Goal: Task Accomplishment & Management: Manage account settings

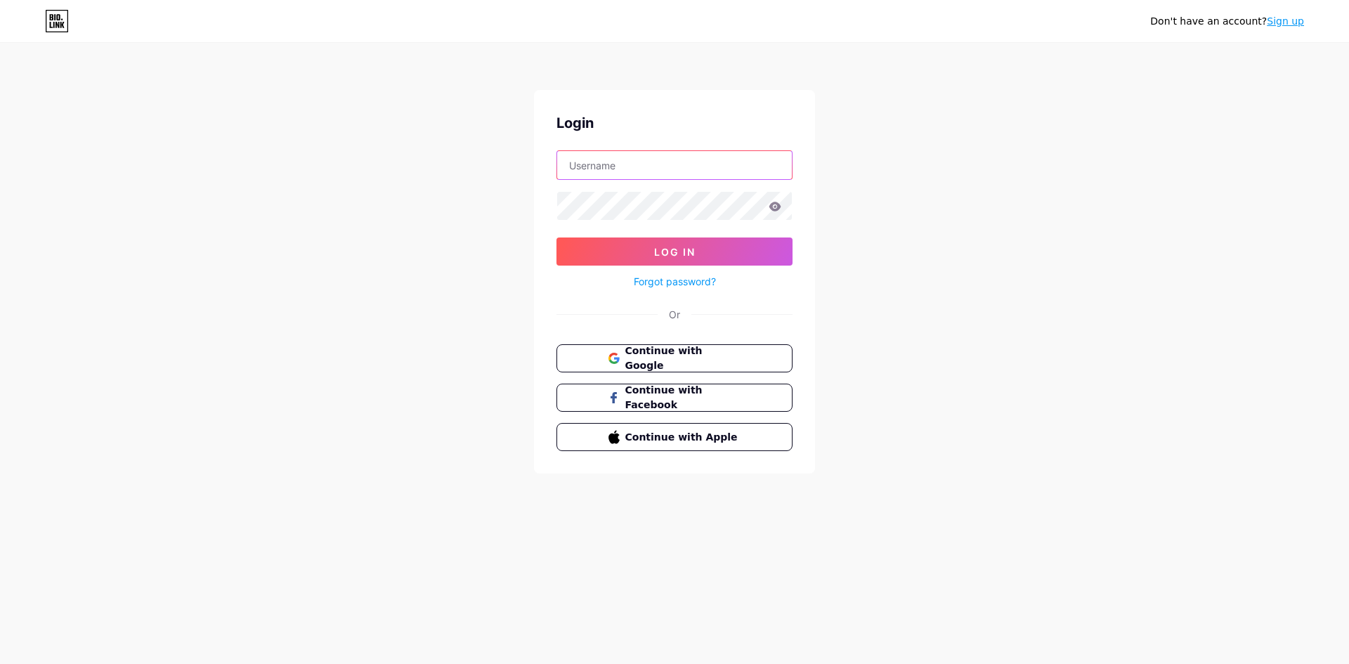
click at [642, 168] on input "text" at bounding box center [674, 165] width 235 height 28
type input "sideactionapparel"
click at [556, 237] on button "Log In" at bounding box center [674, 251] width 236 height 28
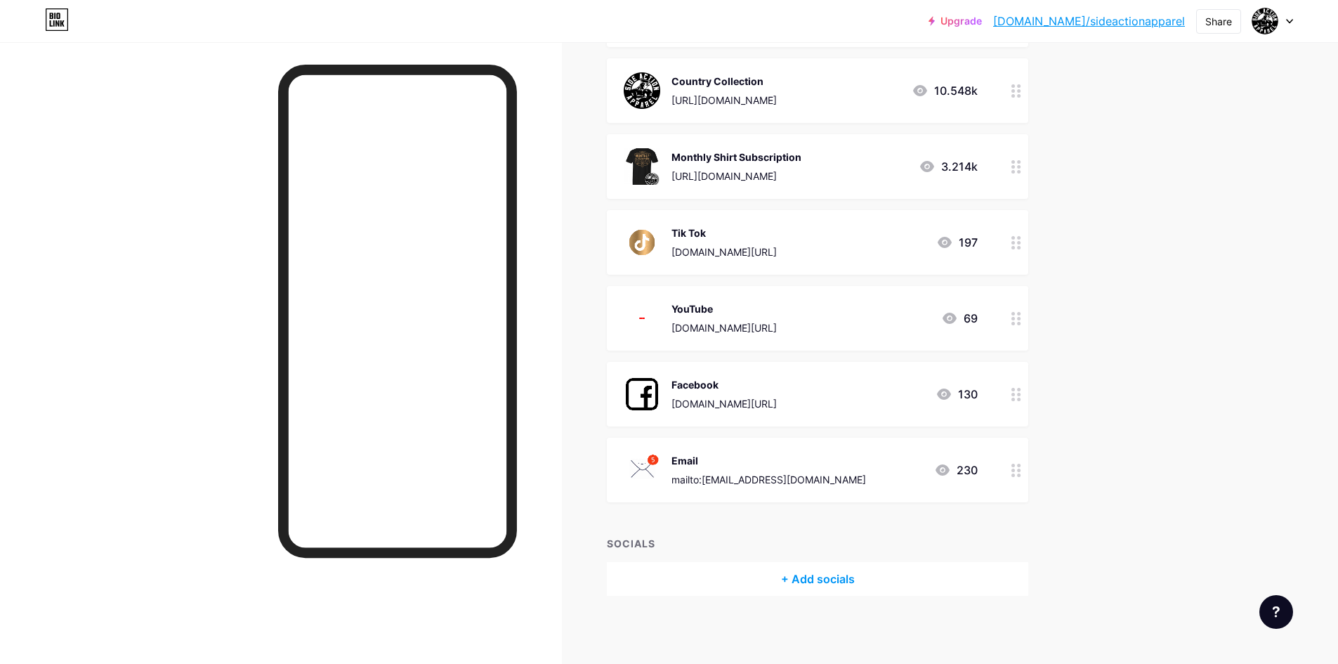
scroll to position [316, 0]
click at [825, 579] on div "+ Add socials" at bounding box center [818, 578] width 422 height 34
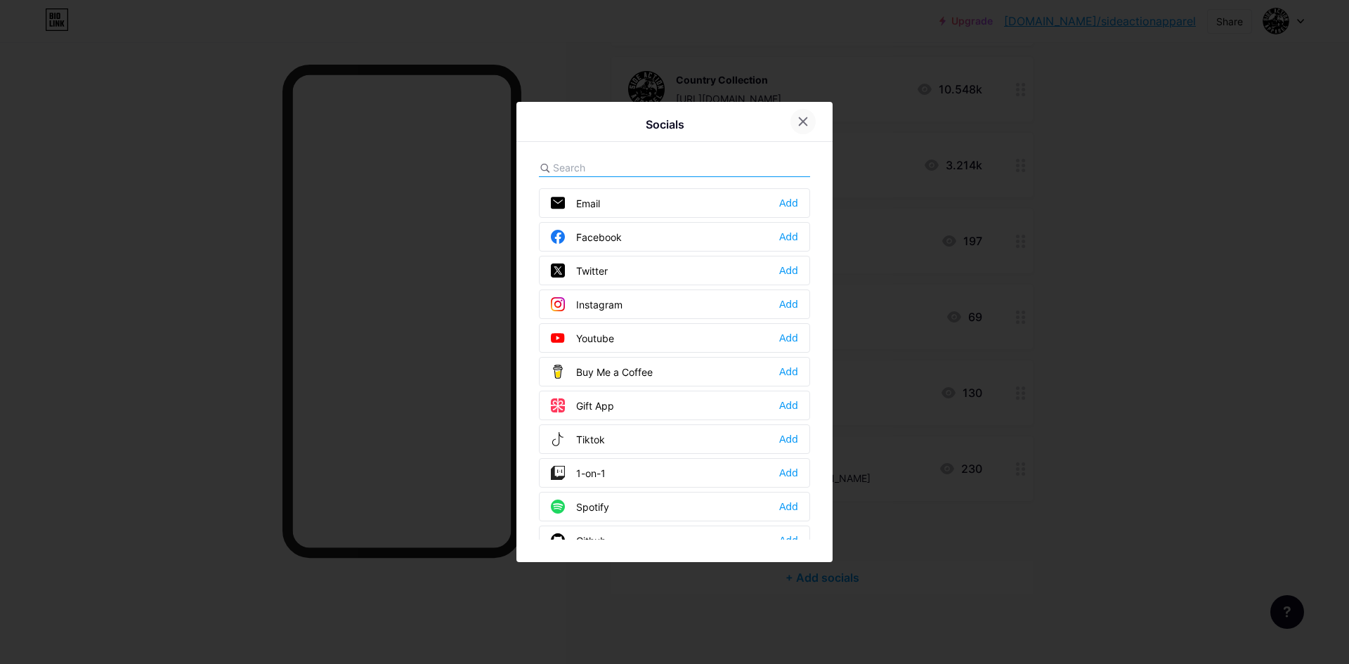
click at [796, 124] on div at bounding box center [802, 121] width 25 height 25
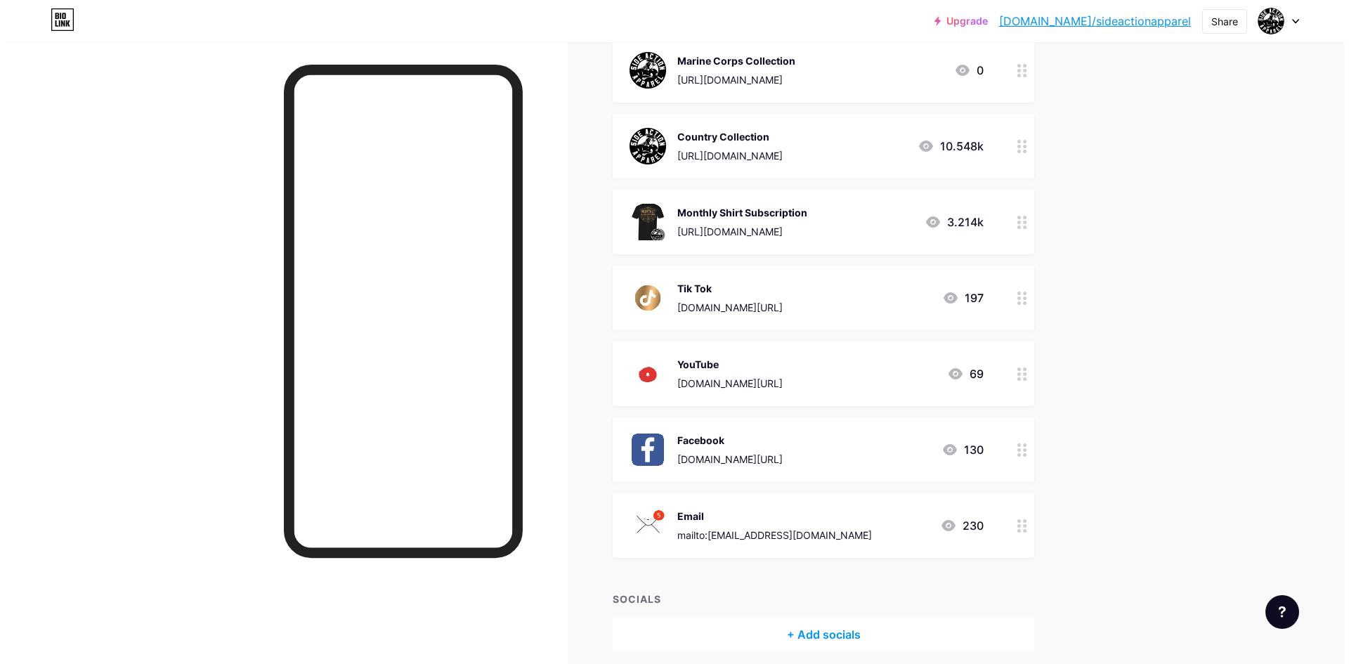
scroll to position [0, 0]
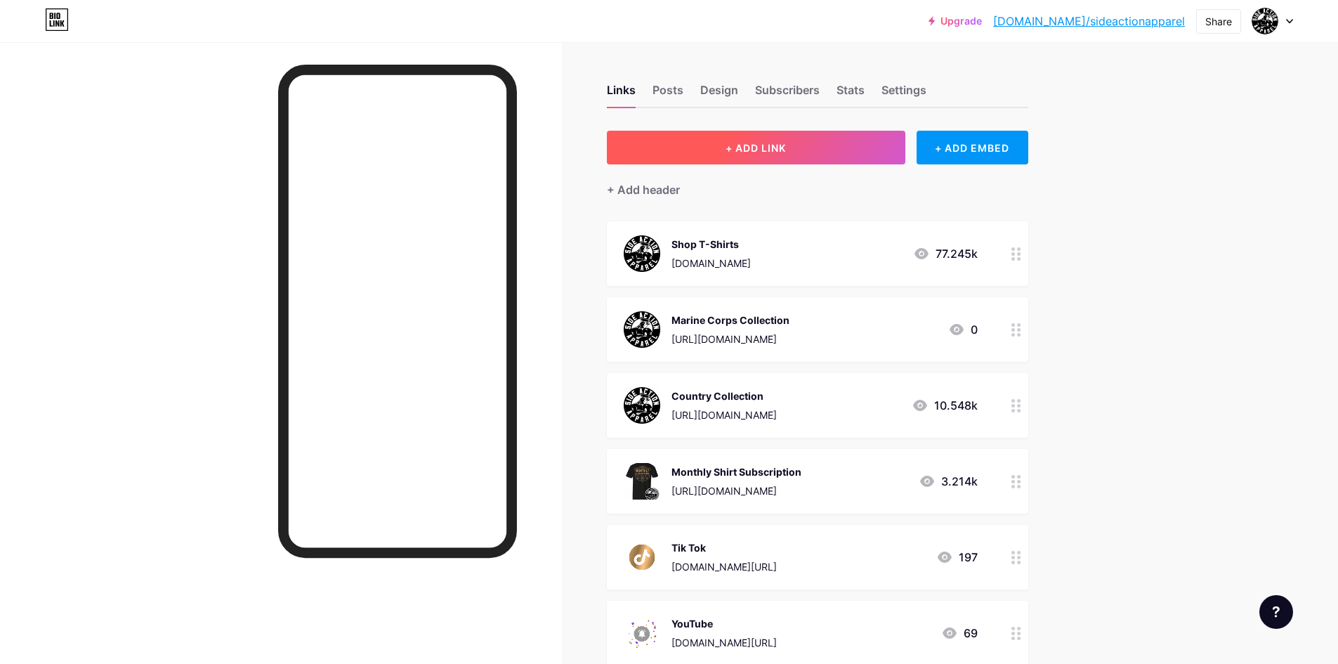
click at [771, 139] on button "+ ADD LINK" at bounding box center [756, 148] width 299 height 34
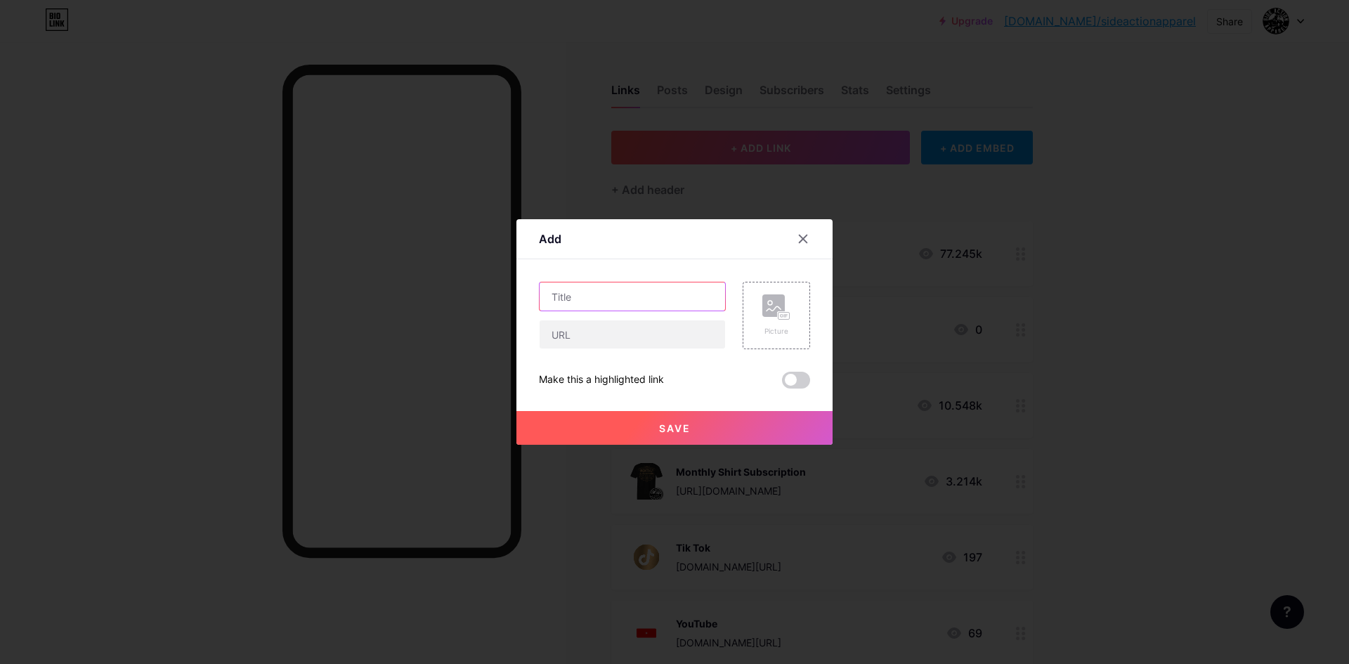
click at [566, 298] on input "text" at bounding box center [632, 296] width 185 height 28
type input "T"
type input "GET TICKET NOW - 250th USMC Birthday Festival Hosted by Side Action Apparel"
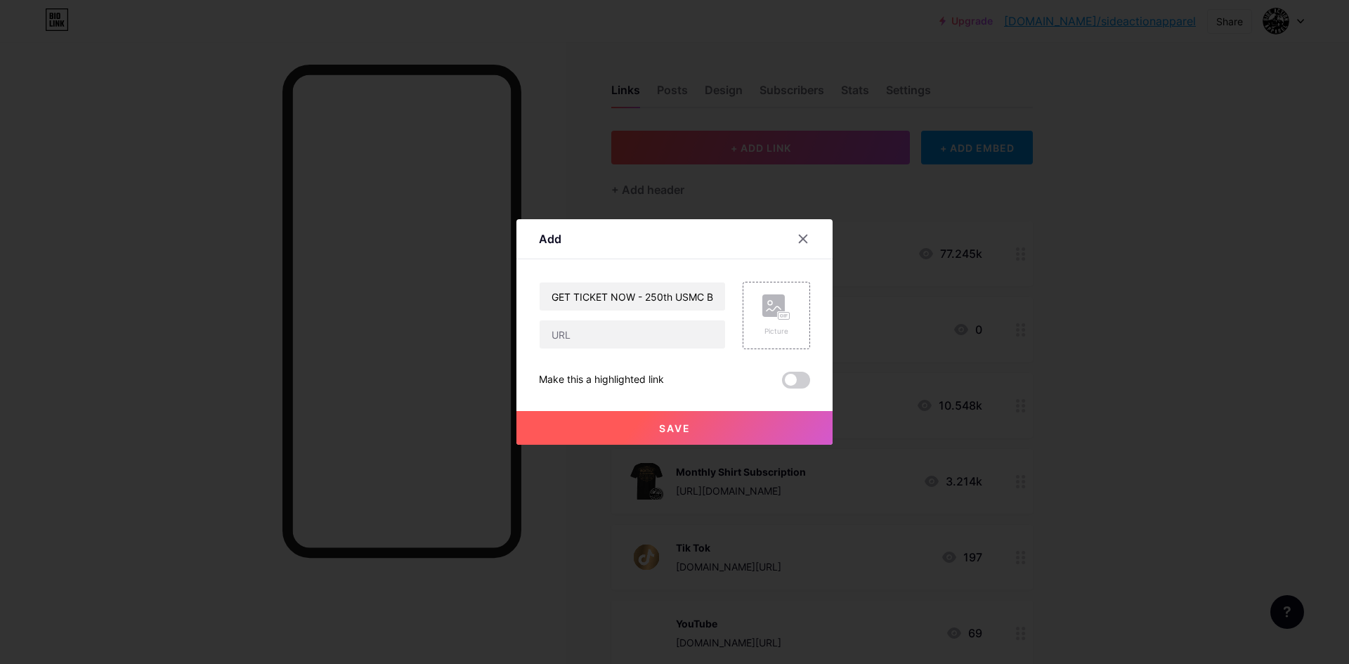
click at [644, 348] on div "GET TICKET NOW - 250th USMC Birthday Festival Hosted by Side Action Apparel Pic…" at bounding box center [674, 335] width 271 height 107
click at [644, 340] on input "text" at bounding box center [632, 334] width 185 height 28
paste input "[URL][DOMAIN_NAME]"
type input "[URL][DOMAIN_NAME]"
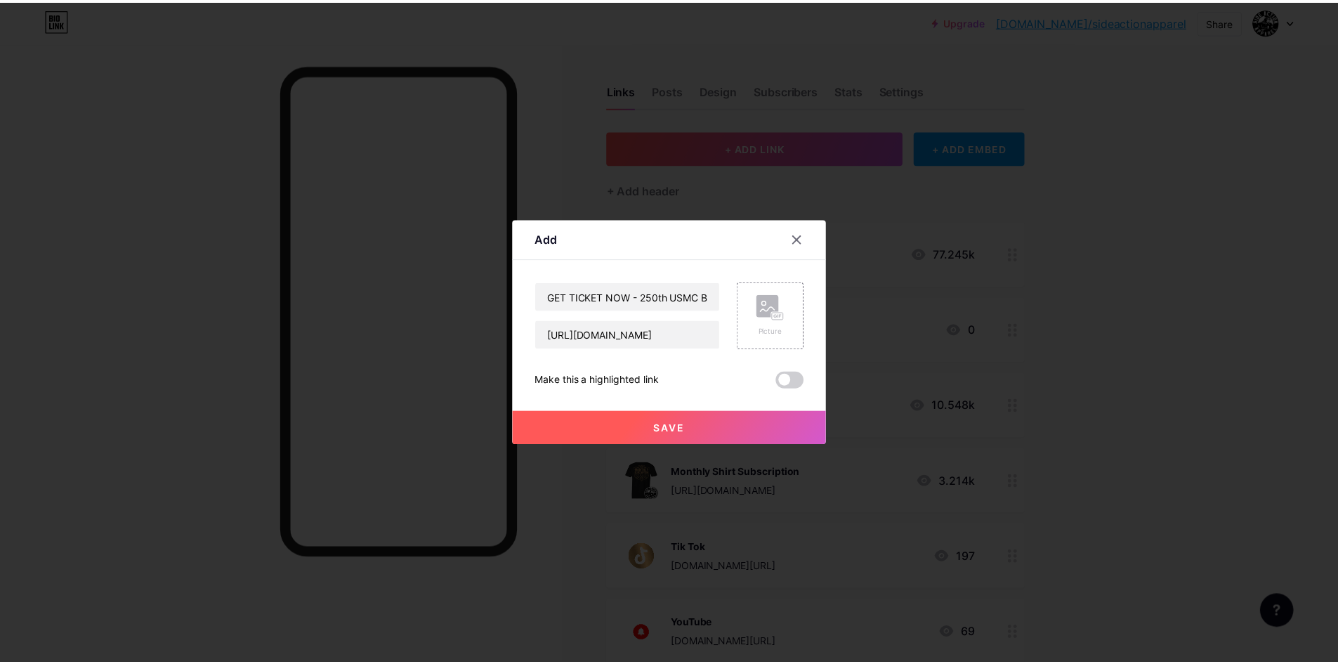
scroll to position [0, 0]
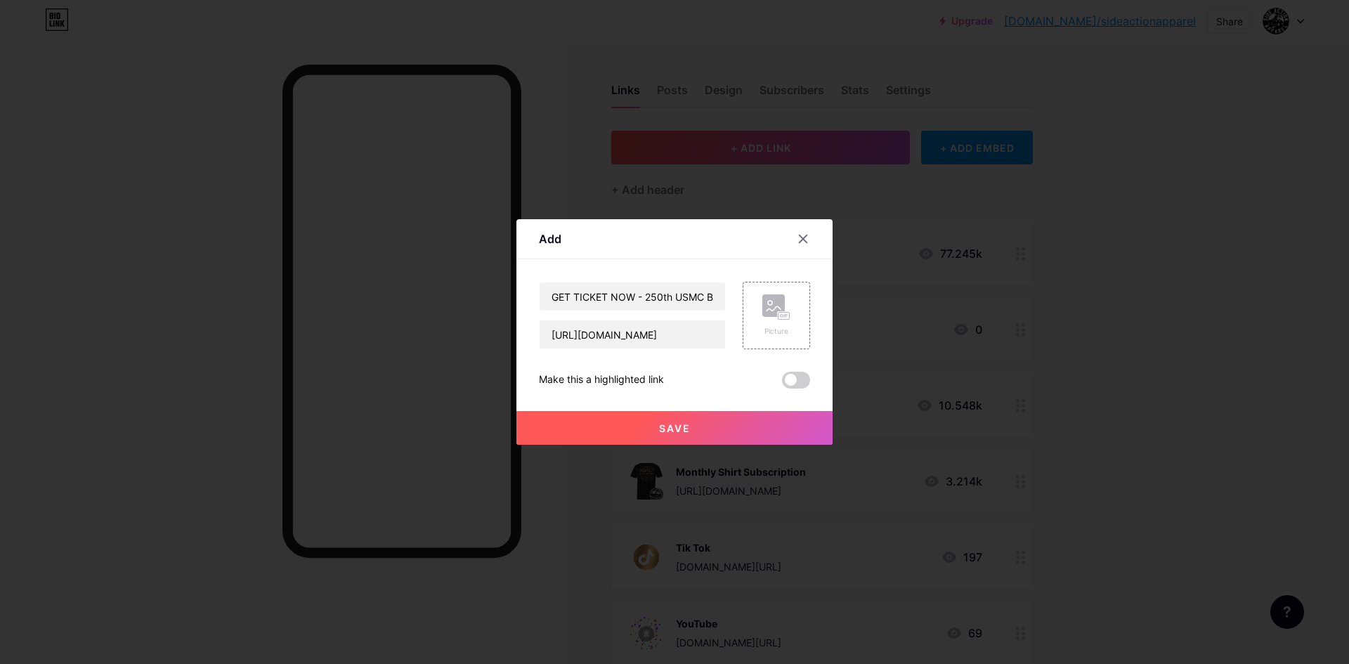
click at [646, 245] on div "Add" at bounding box center [674, 242] width 316 height 33
click at [666, 431] on span "Save" at bounding box center [675, 428] width 32 height 12
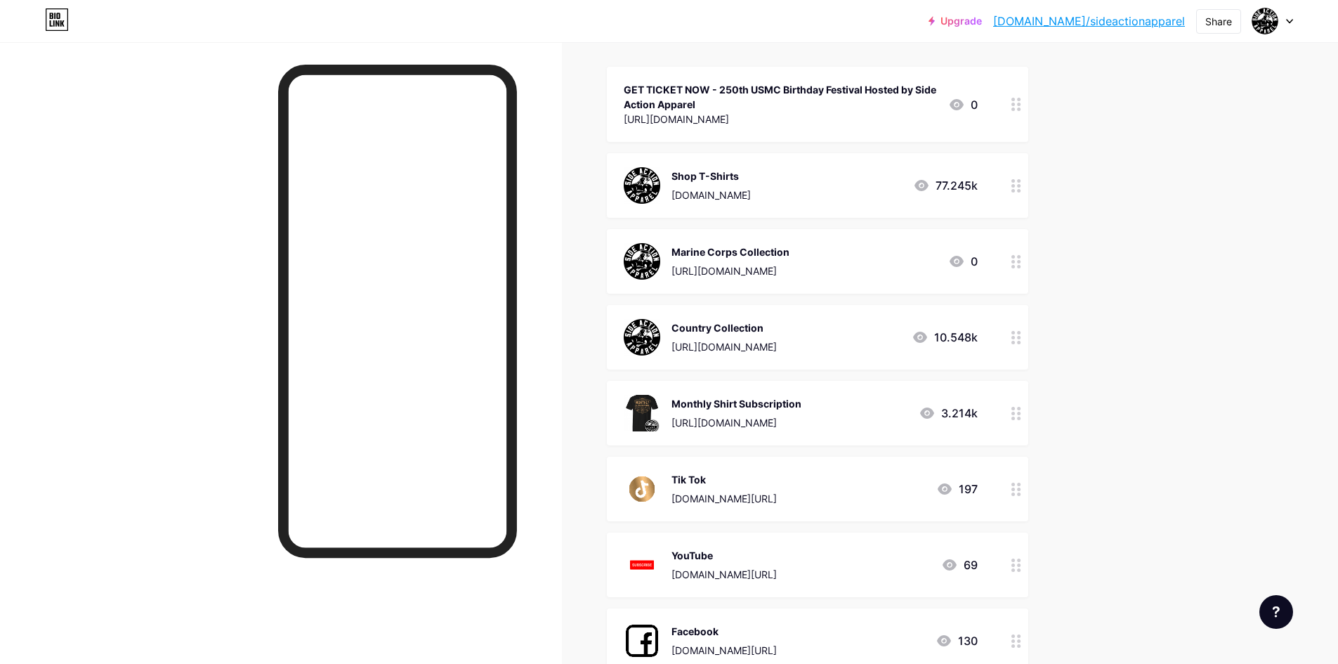
scroll to position [51, 0]
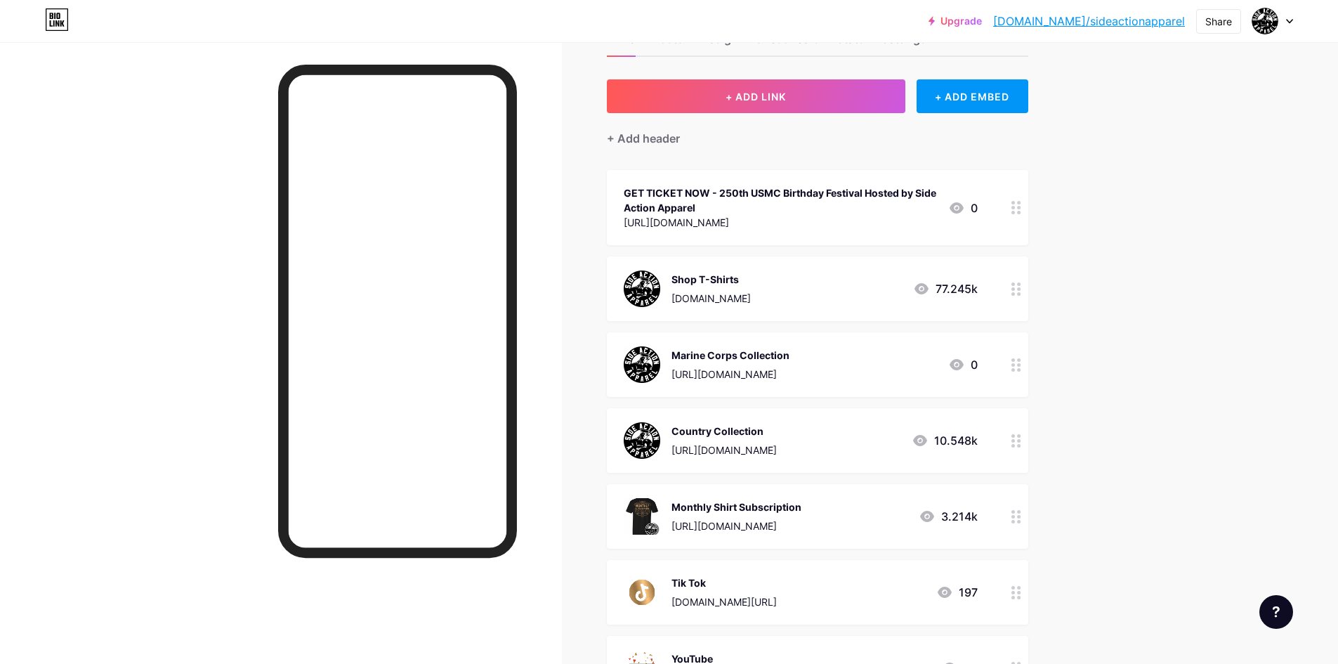
click at [913, 200] on div "GET TICKET NOW - 250th USMC Birthday Festival Hosted by Side Action Apparel" at bounding box center [780, 200] width 313 height 30
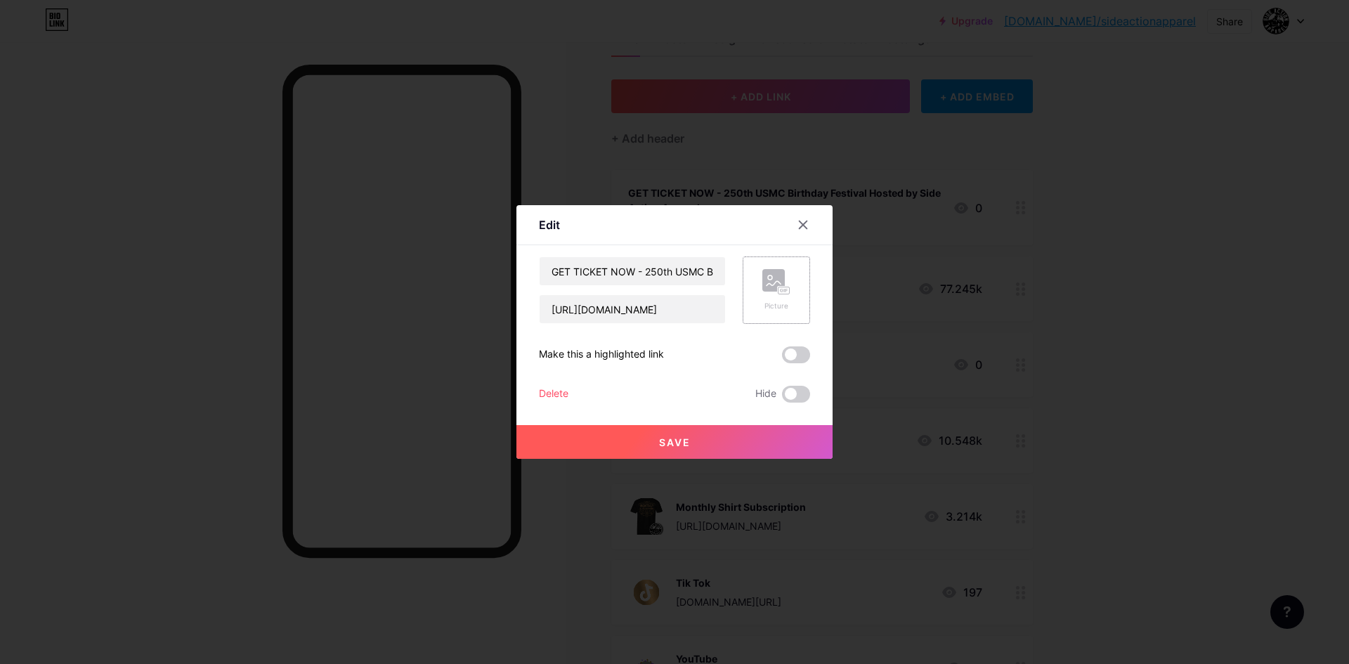
click at [765, 285] on rect at bounding box center [773, 280] width 22 height 22
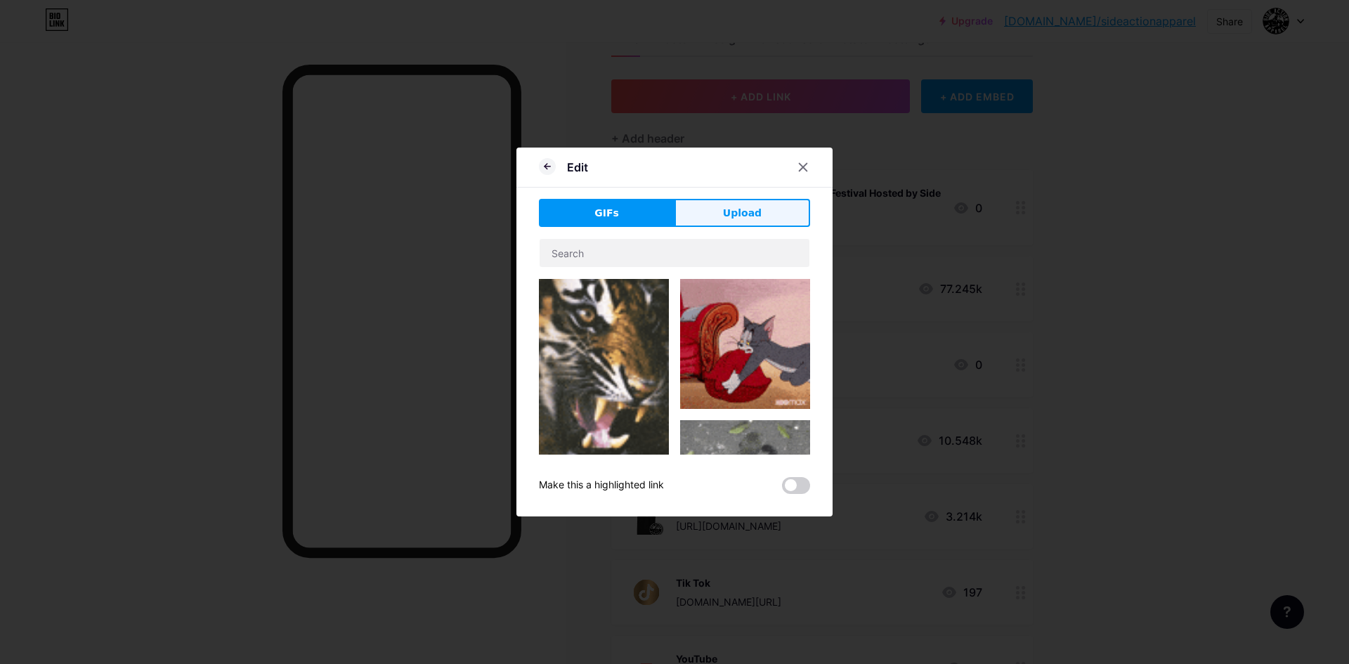
click at [731, 209] on span "Upload" at bounding box center [742, 213] width 39 height 15
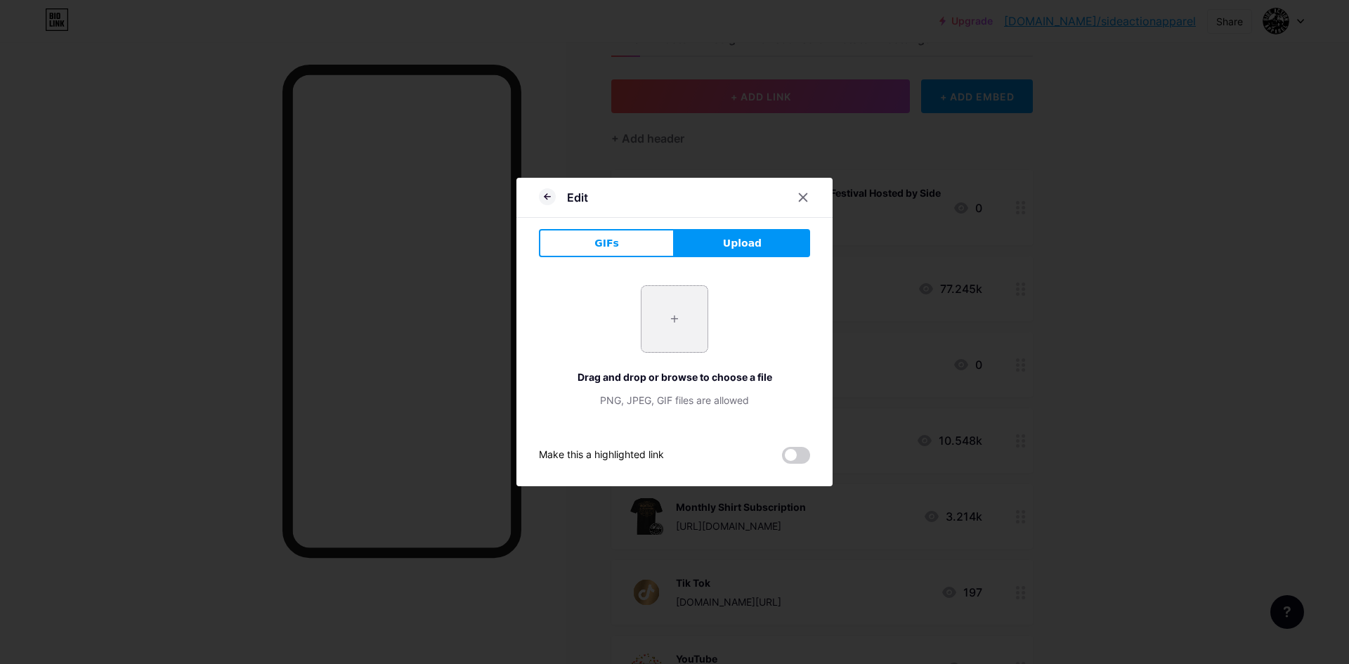
click at [663, 319] on input "file" at bounding box center [674, 319] width 66 height 66
click at [672, 322] on input "file" at bounding box center [674, 319] width 66 height 66
type input "C:\fakepath\https___[DOMAIN_NAME]_images_1121743423_2894989591731_1_original.jf…"
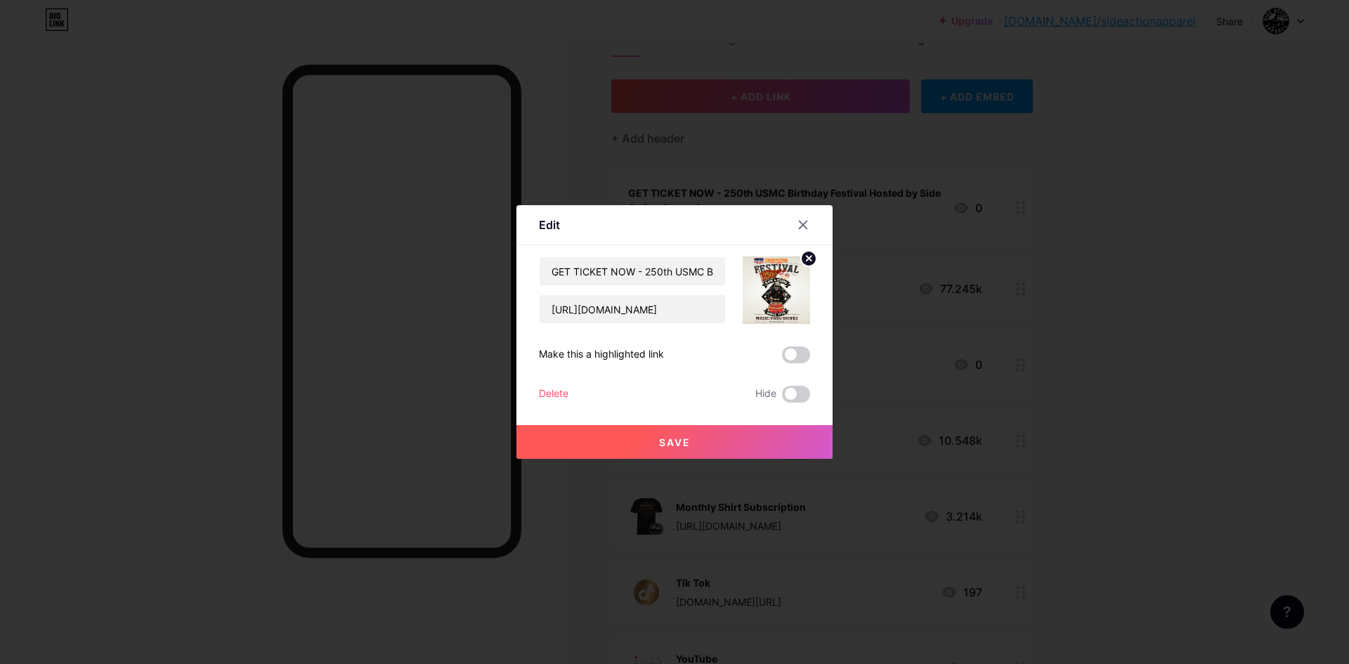
click at [688, 445] on span "Save" at bounding box center [675, 442] width 32 height 12
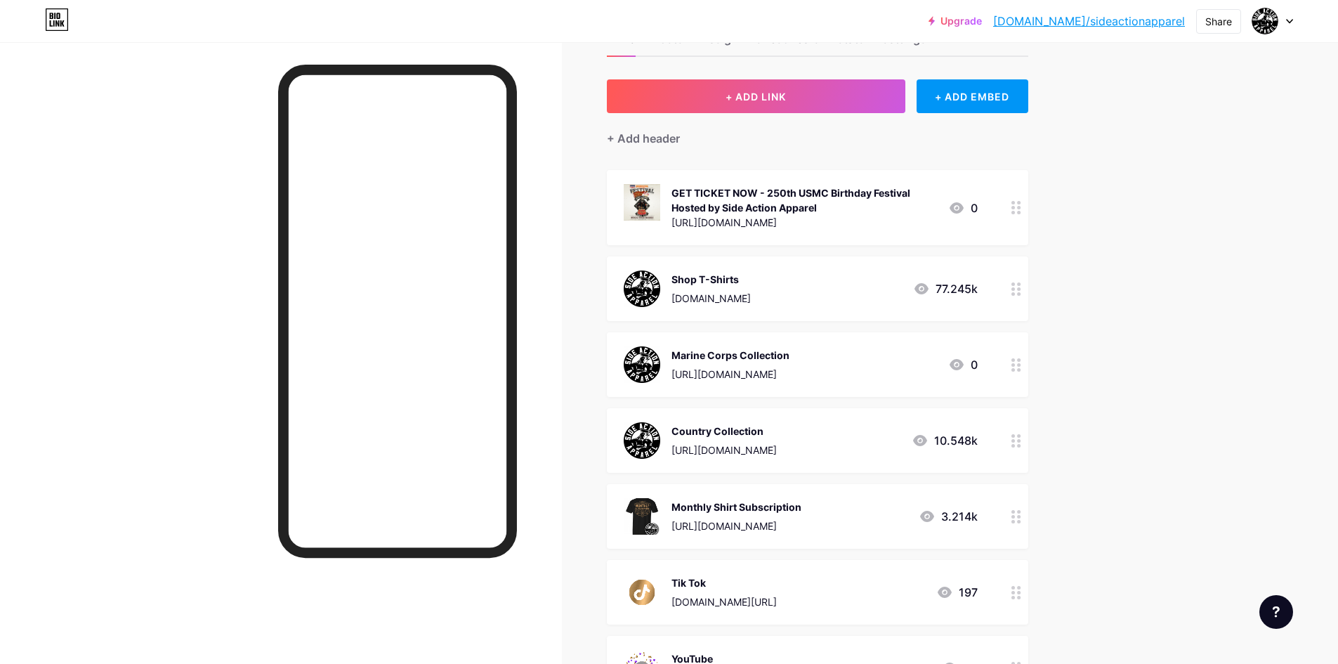
click at [785, 204] on div "GET TICKET NOW - 250th USMC Birthday Festival Hosted by Side Action Apparel" at bounding box center [805, 200] width 266 height 30
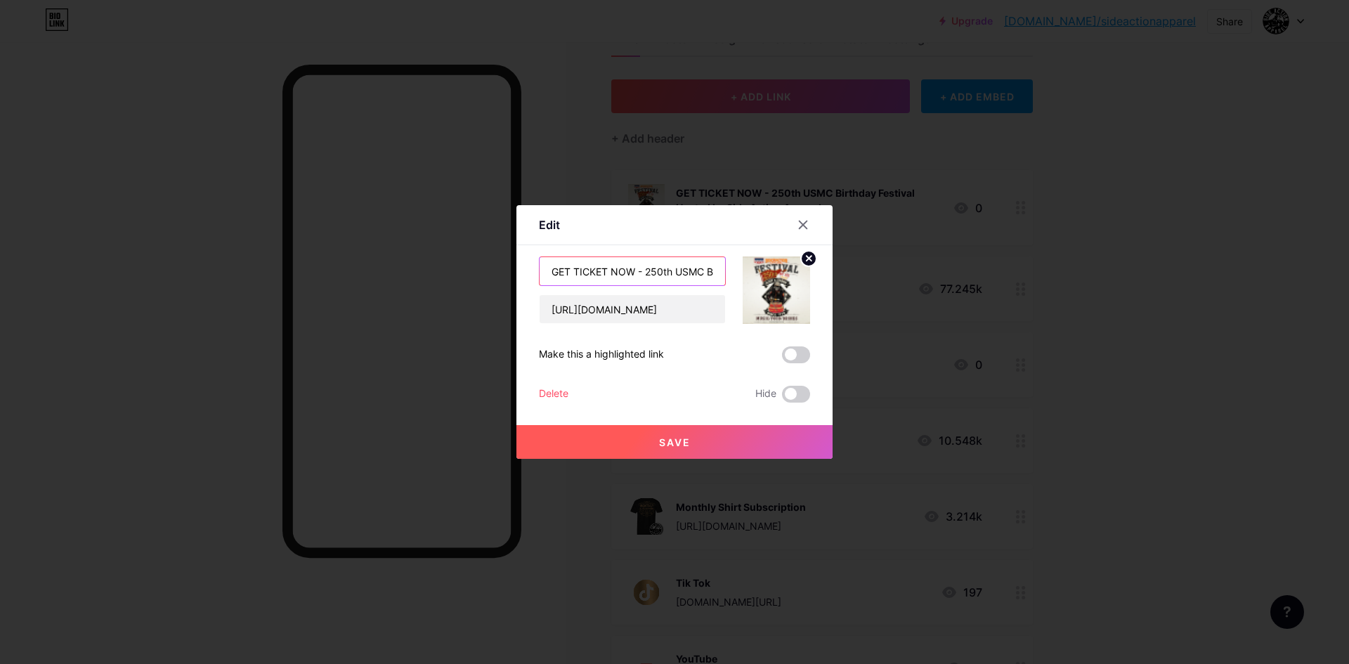
click at [570, 275] on input "GET TICKET NOW - 250th USMC Birthday Festival Hosted by Side Action Apparel" at bounding box center [632, 271] width 185 height 28
type input "GET YOUR TICKET NOW - 250th USMC Birthday Festival Hosted by Side Action Apparel"
click at [629, 445] on button "Save" at bounding box center [674, 442] width 316 height 34
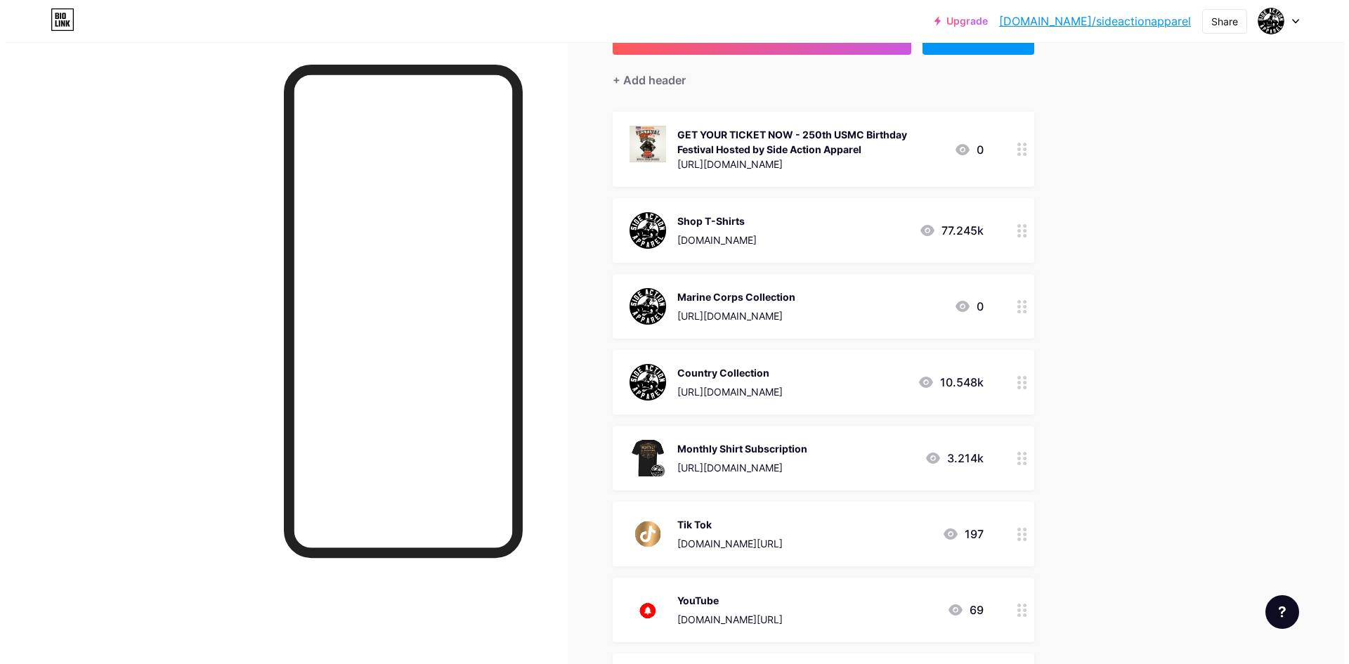
scroll to position [122, 0]
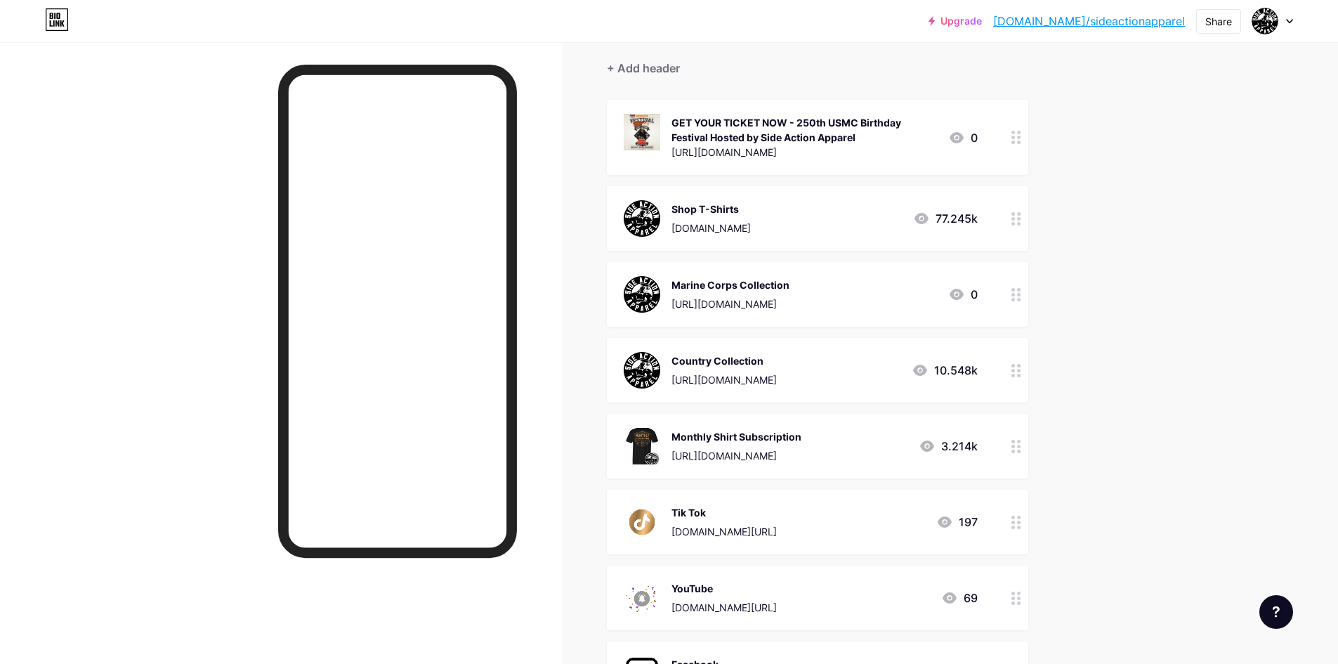
click at [788, 90] on div "+ ADD LINK + ADD EMBED + Add header GET YOUR TICKET NOW - 250th USMC Birthday F…" at bounding box center [818, 442] width 422 height 866
click at [793, 117] on div "GET YOUR TICKET NOW - 250th USMC Birthday Festival Hosted by Side Action Apparel" at bounding box center [805, 130] width 266 height 30
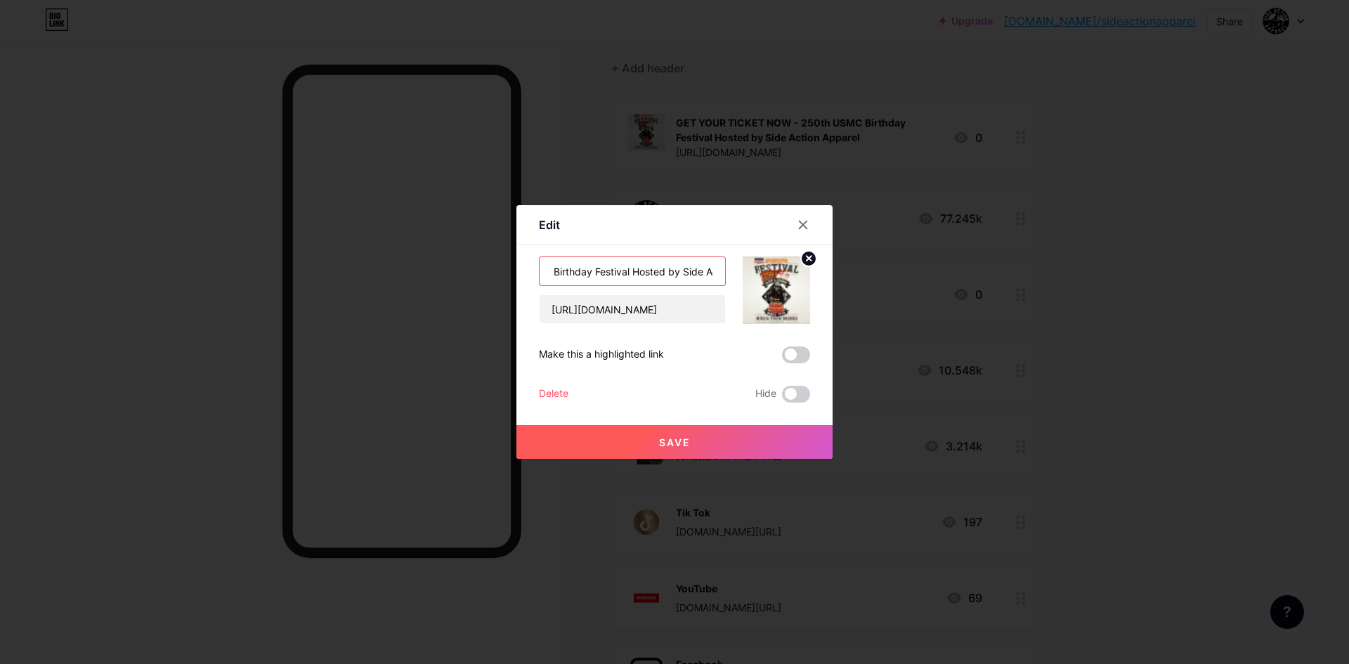
scroll to position [0, 247]
drag, startPoint x: 682, startPoint y: 278, endPoint x: 719, endPoint y: 278, distance: 37.2
click at [719, 278] on input "GET YOUR TICKET NOW - 250th USMC Birthday Festival Hosted by Side Action Apparel" at bounding box center [632, 271] width 185 height 28
click at [717, 275] on input "GET YOUR TICKET NOW - 250th USMC Birthday Festival Hosted by Side Action Apparel" at bounding box center [632, 271] width 185 height 28
drag, startPoint x: 708, startPoint y: 273, endPoint x: 602, endPoint y: 276, distance: 106.1
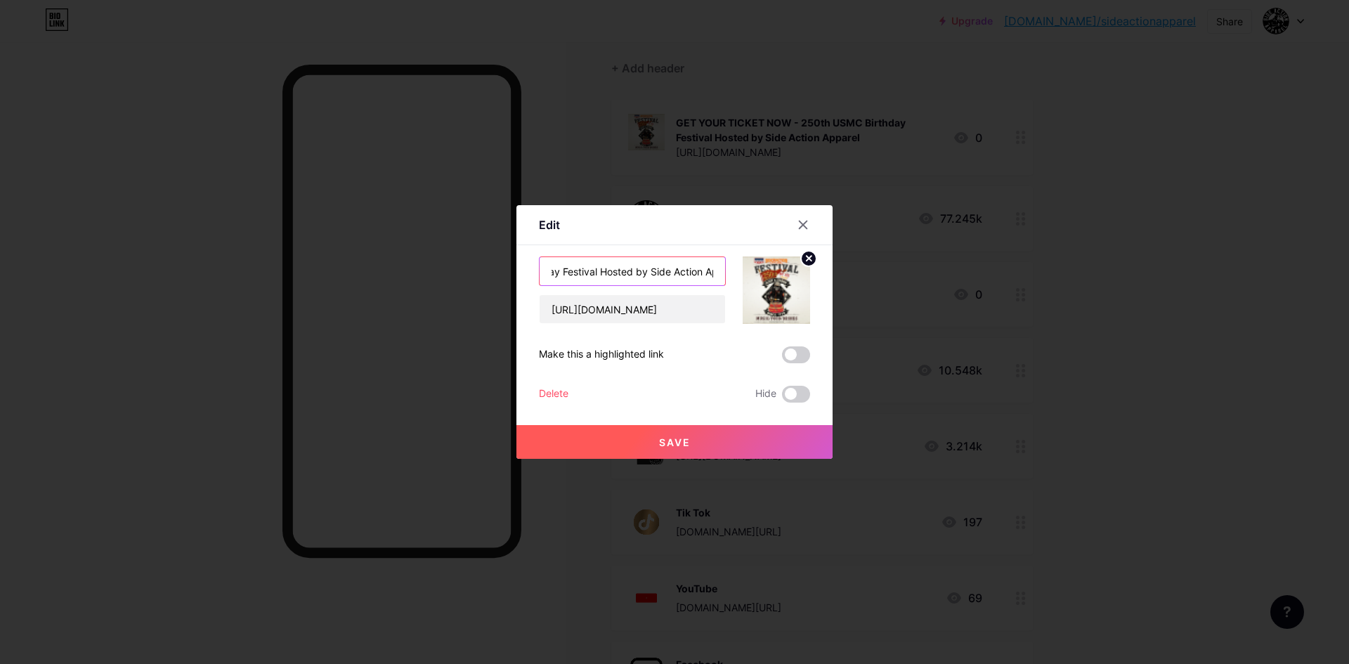
click at [602, 276] on input "GET YOUR TICKET NOW - 250th USMC Birthday Festival Hosted by Side Action Apparel" at bounding box center [632, 271] width 185 height 28
type input "GET YOUR TICKET NOW - 250th USMC Birthday Festival"
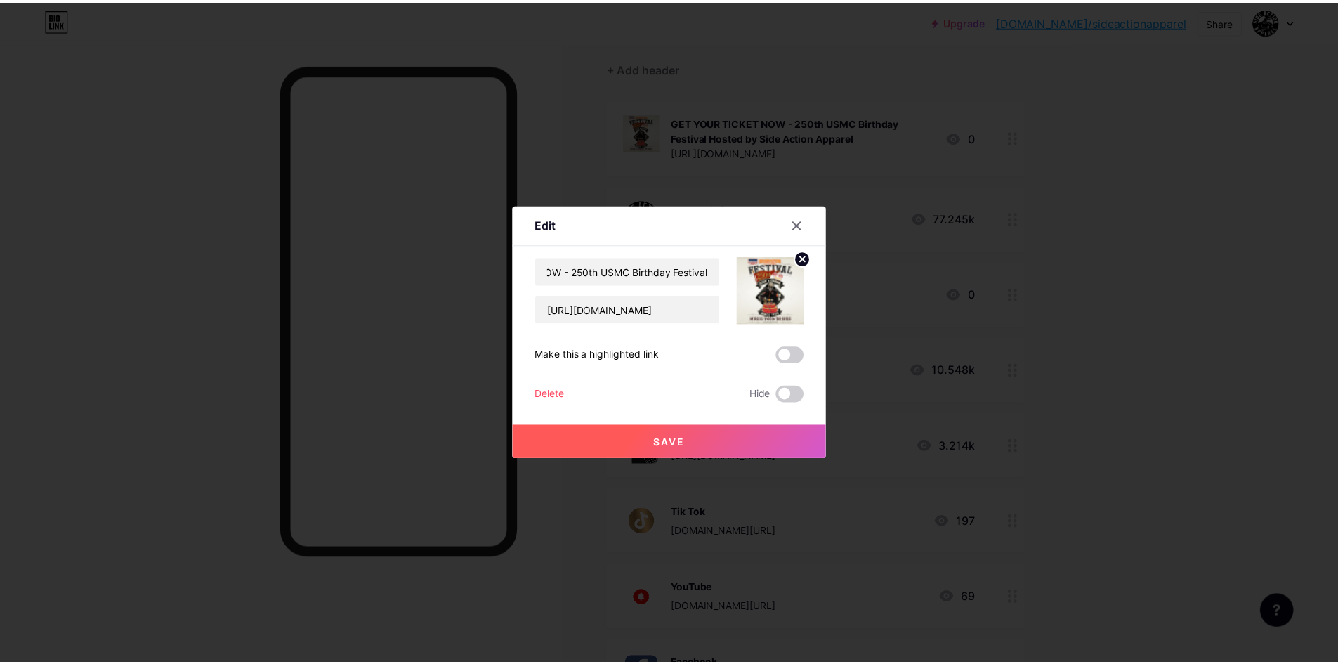
scroll to position [0, 0]
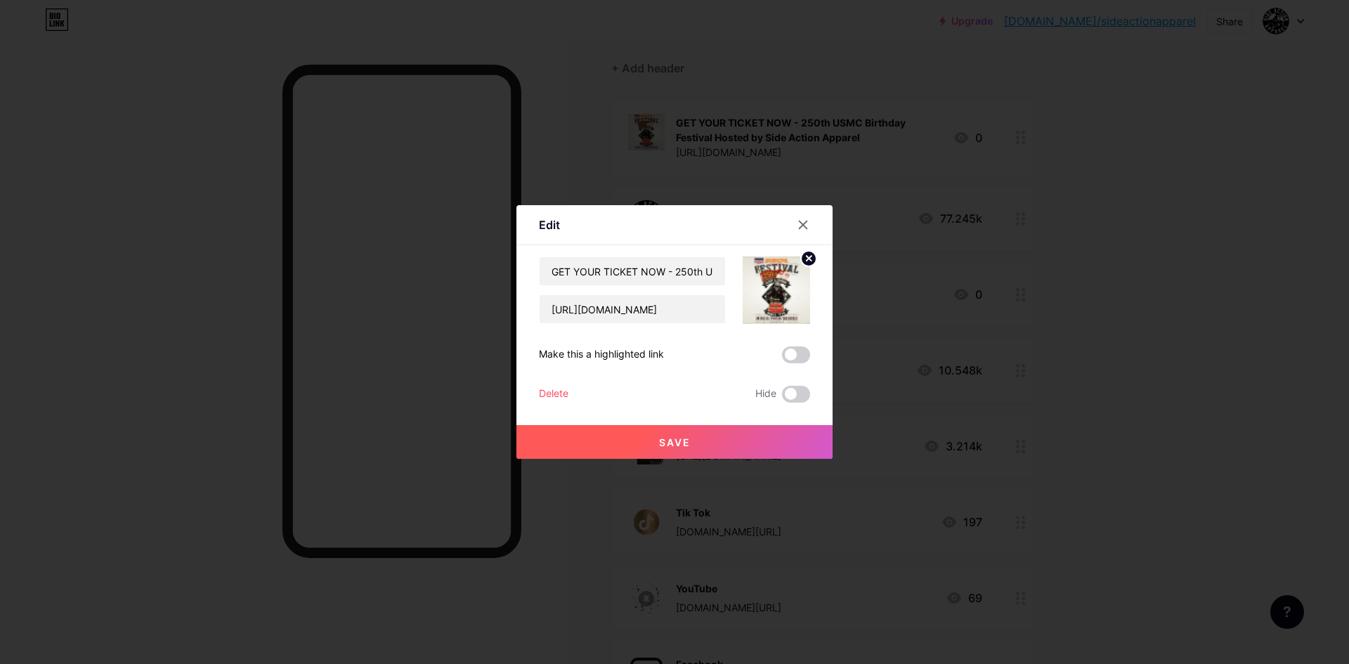
click at [669, 450] on button "Save" at bounding box center [674, 442] width 316 height 34
